Goal: Understand process/instructions: Learn how to perform a task or action

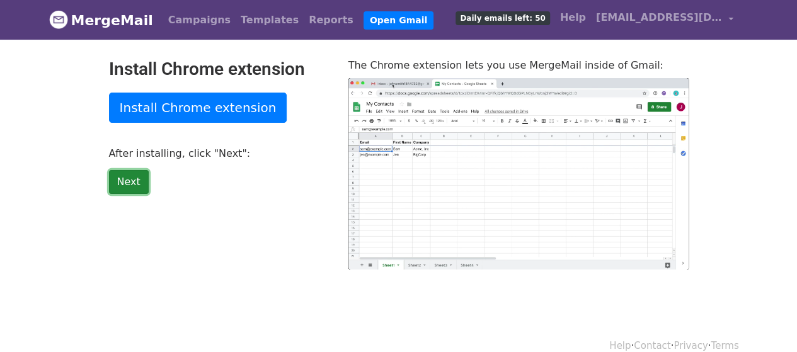
click at [133, 179] on link "Next" at bounding box center [129, 182] width 40 height 24
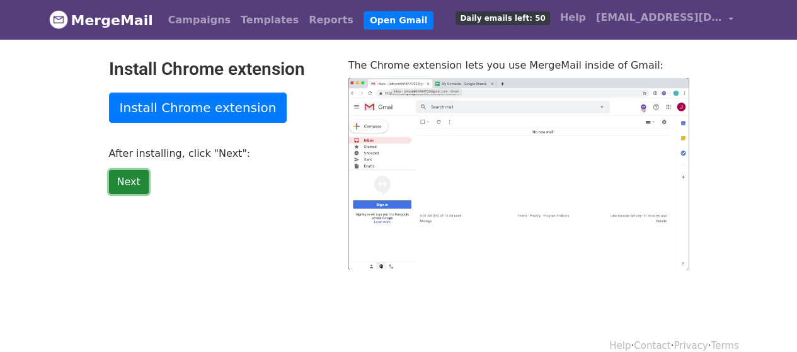
type input "15.38"
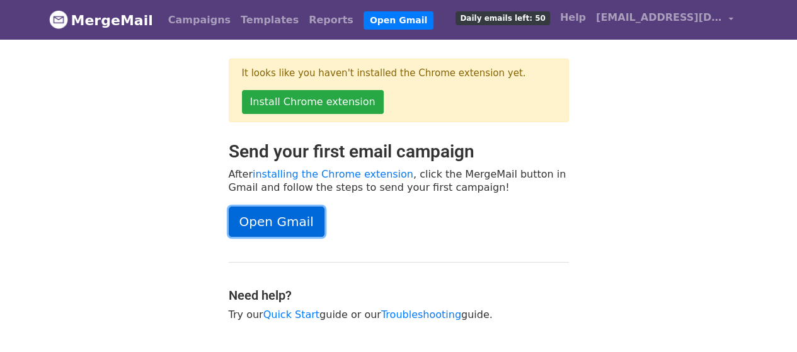
click at [282, 213] on link "Open Gmail" at bounding box center [277, 222] width 96 height 30
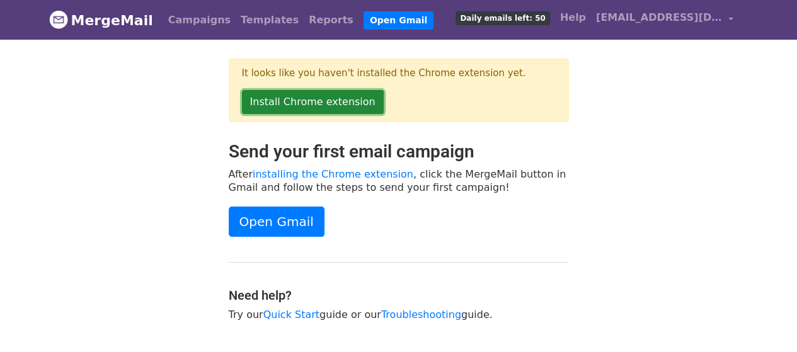
click at [272, 98] on link "Install Chrome extension" at bounding box center [313, 102] width 142 height 24
